Goal: Find specific page/section: Find specific page/section

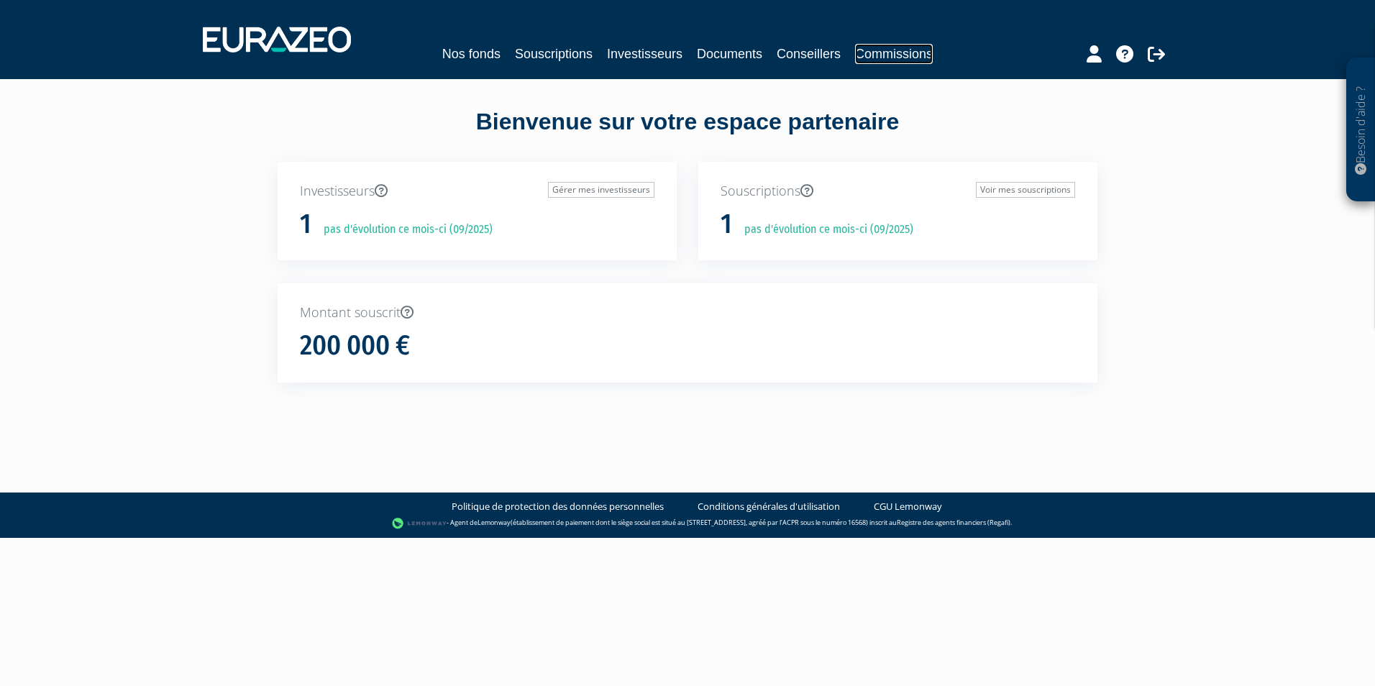
click at [919, 48] on link "Commissions" at bounding box center [894, 54] width 78 height 20
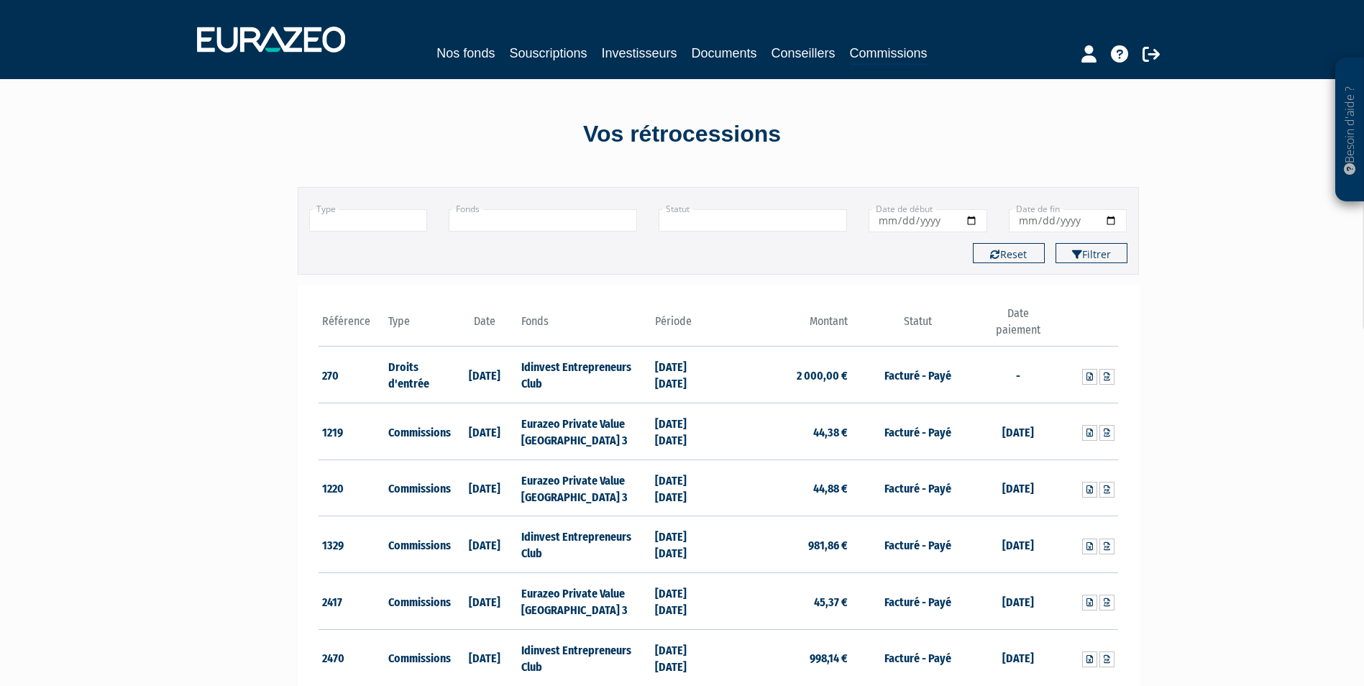
click at [492, 224] on input "text" at bounding box center [543, 220] width 188 height 22
click at [500, 239] on li "Eurazeo Private Value [GEOGRAPHIC_DATA] 3" at bounding box center [542, 245] width 187 height 29
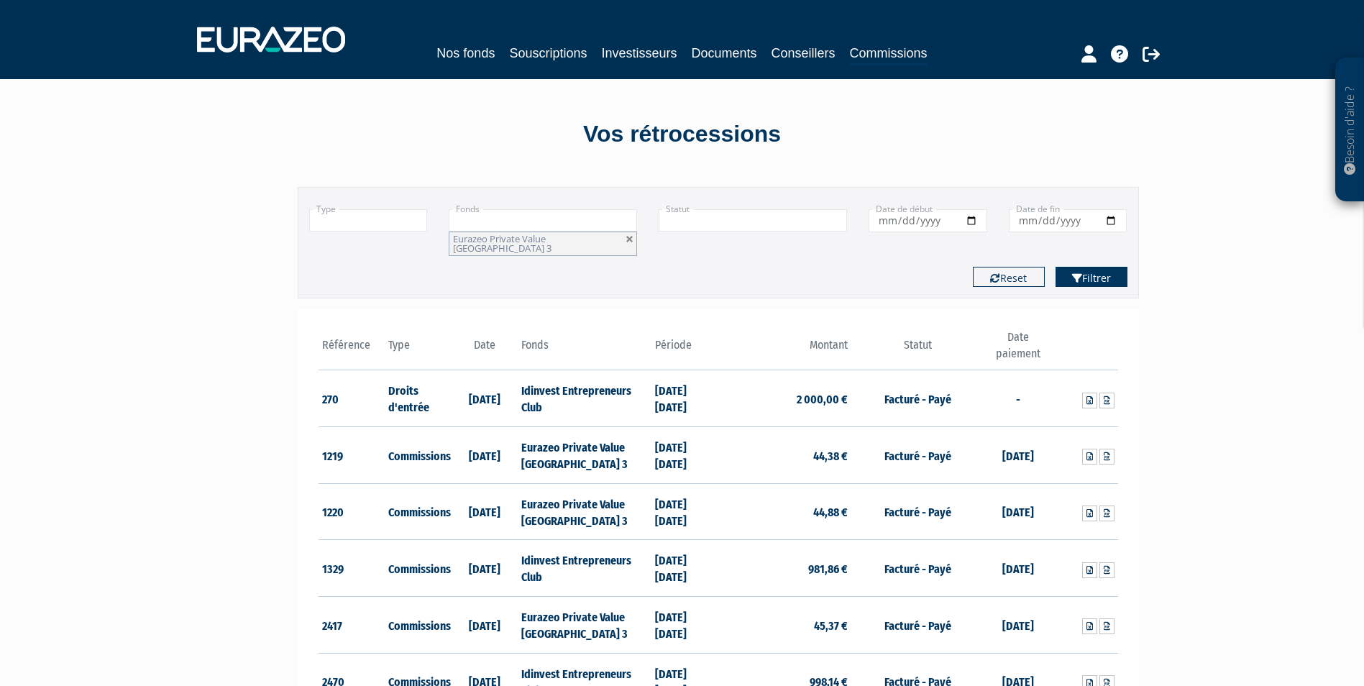
click at [1077, 273] on icon "submit" at bounding box center [1077, 278] width 10 height 10
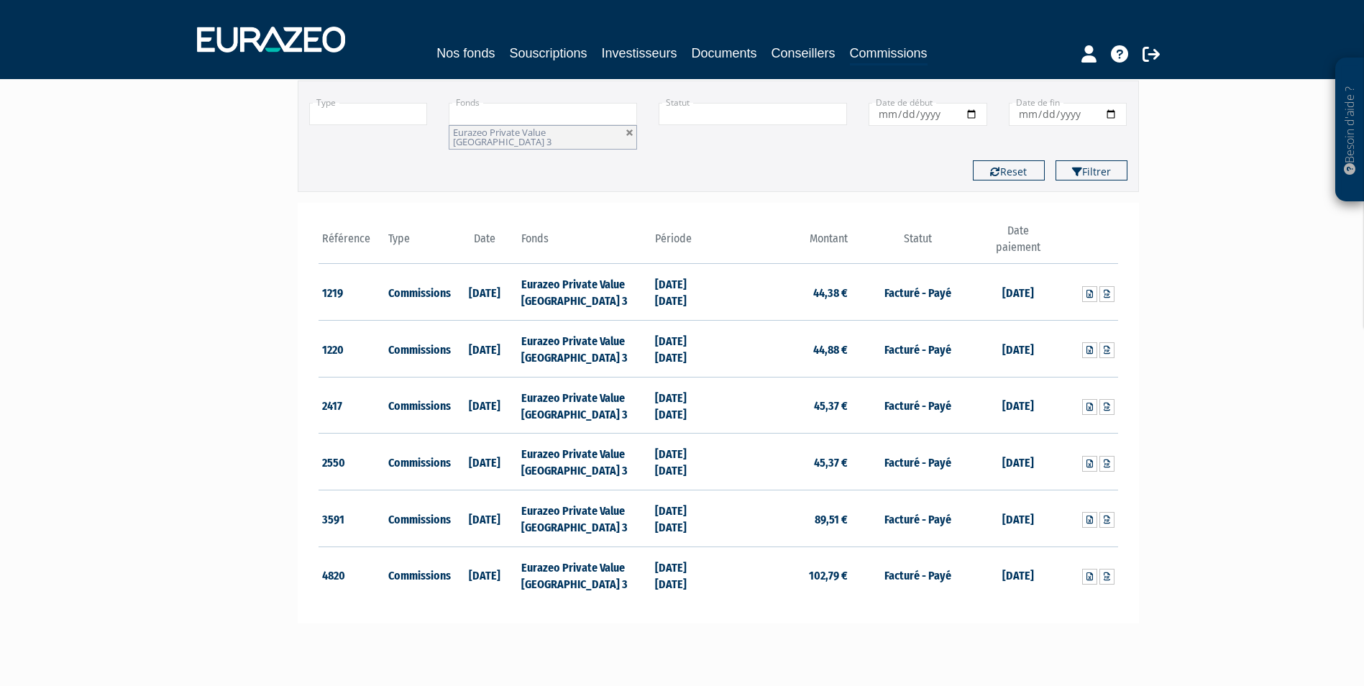
scroll to position [144, 0]
